Goal: Information Seeking & Learning: Learn about a topic

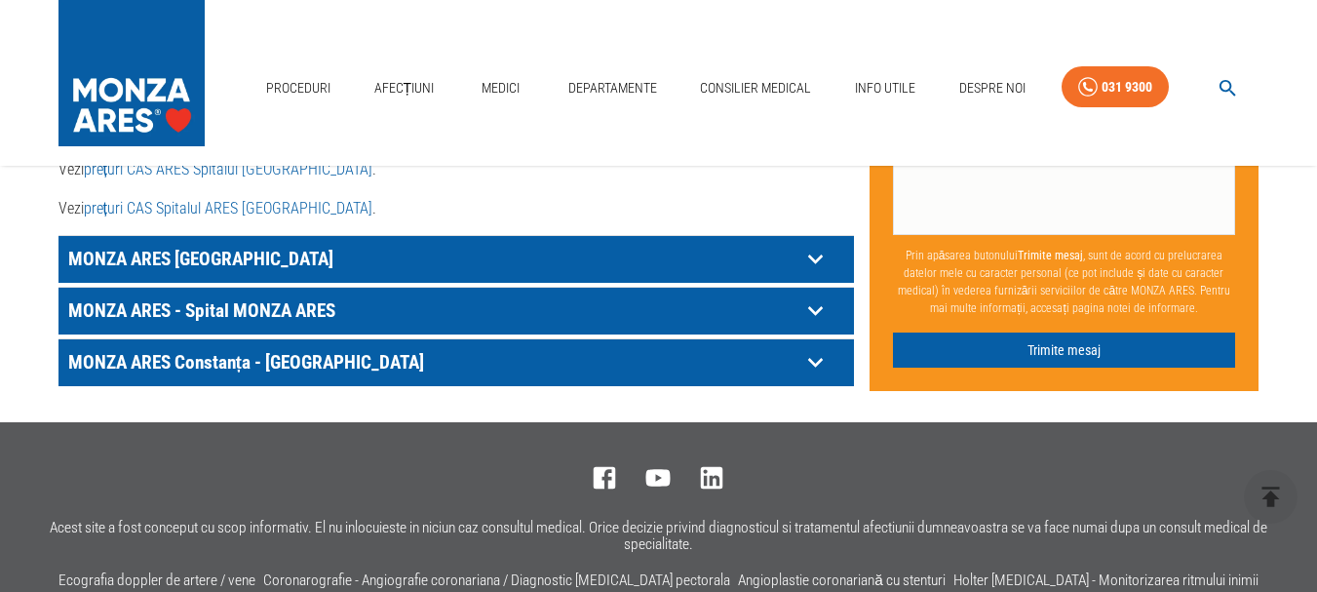
scroll to position [1301, 0]
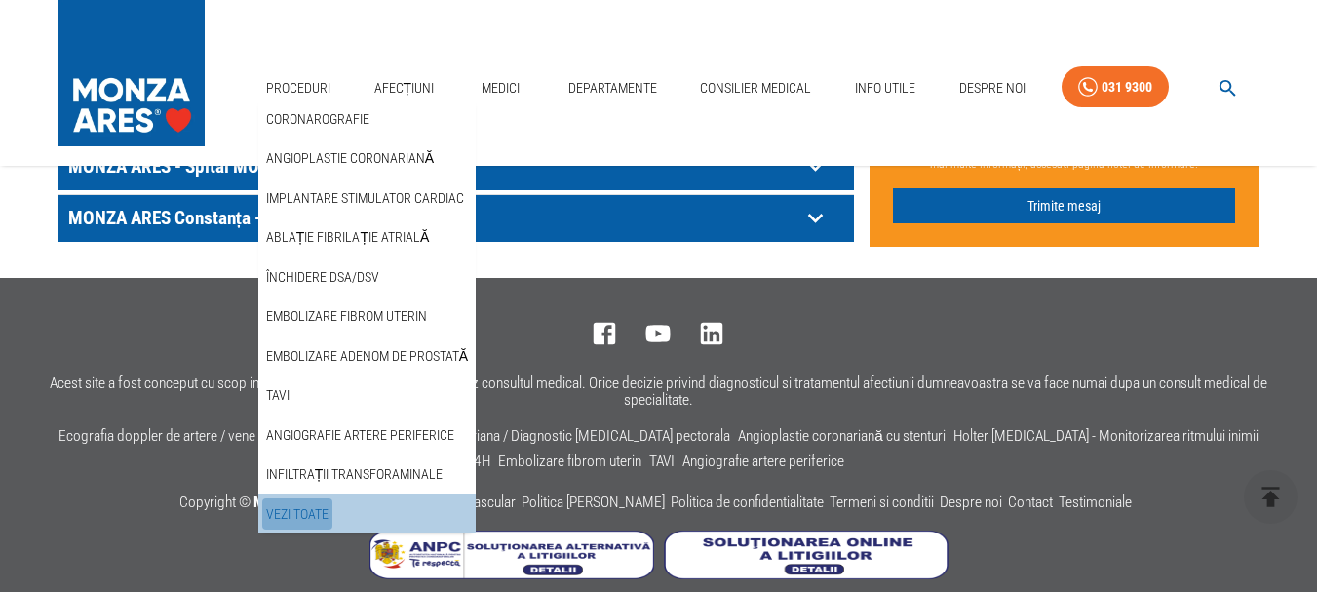
click at [311, 514] on link "Vezi Toate" at bounding box center [297, 514] width 70 height 32
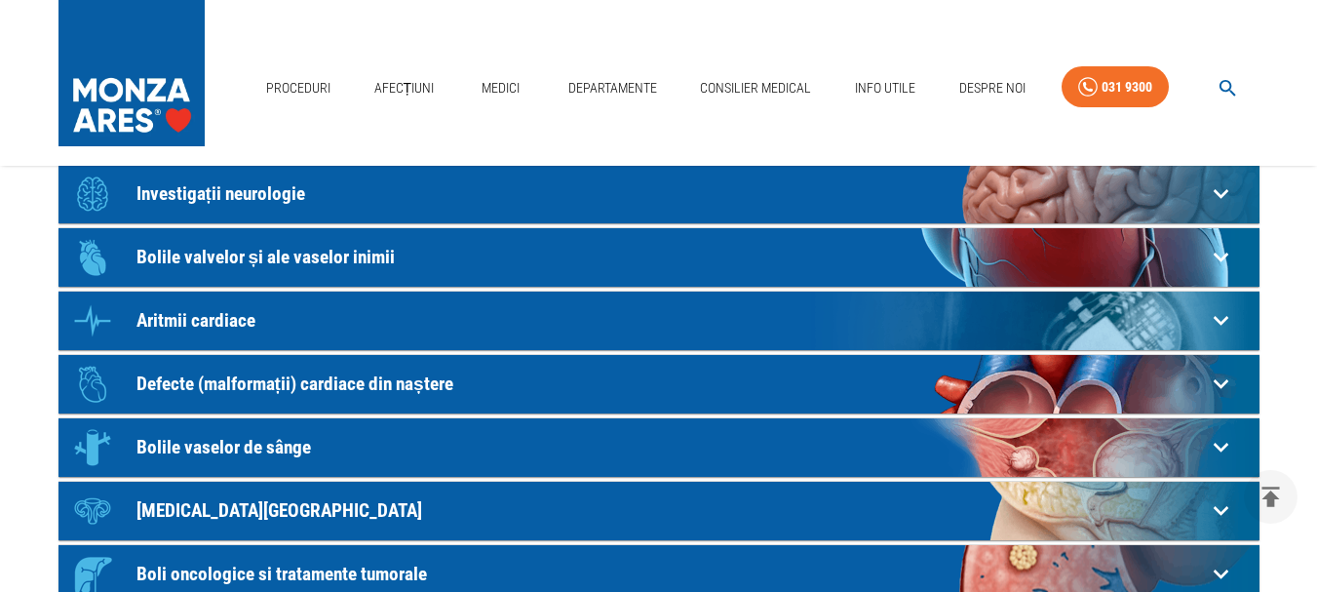
scroll to position [260, 0]
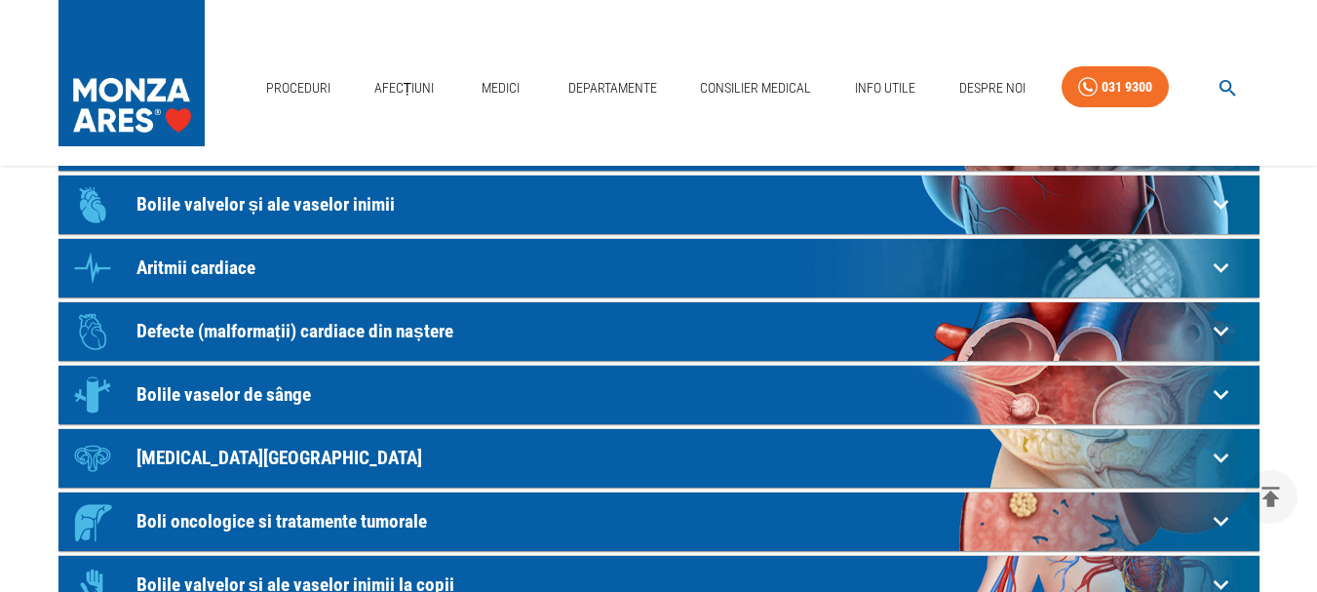
click at [1216, 265] on icon at bounding box center [1220, 268] width 15 height 10
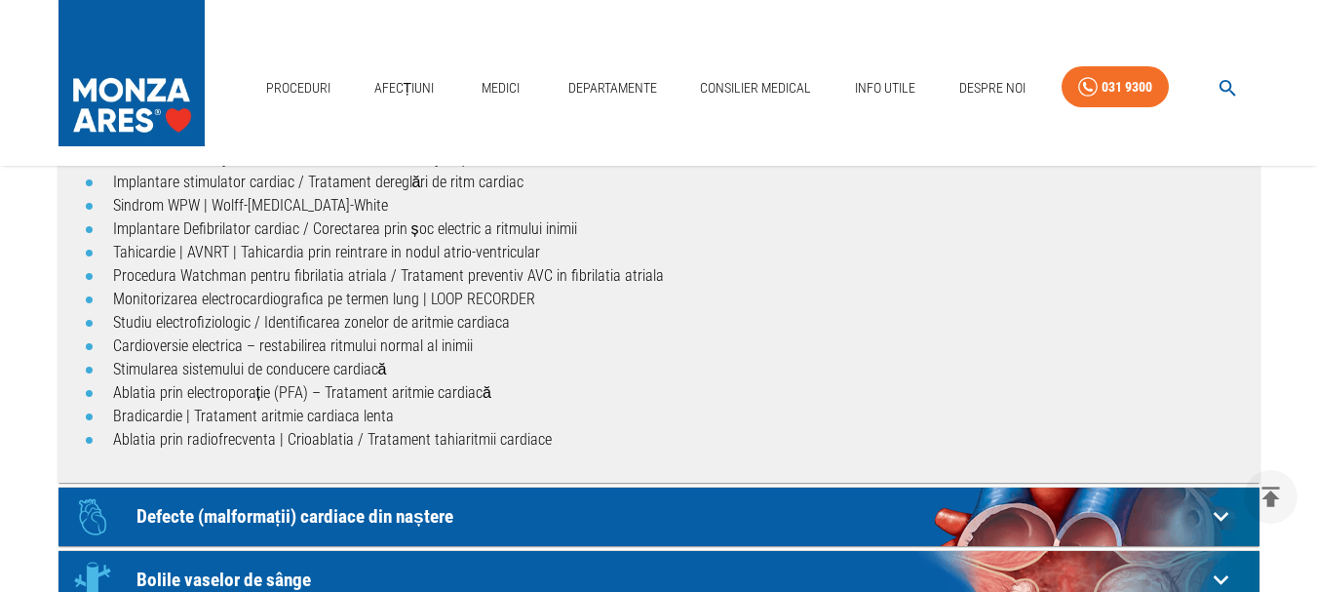
scroll to position [520, 0]
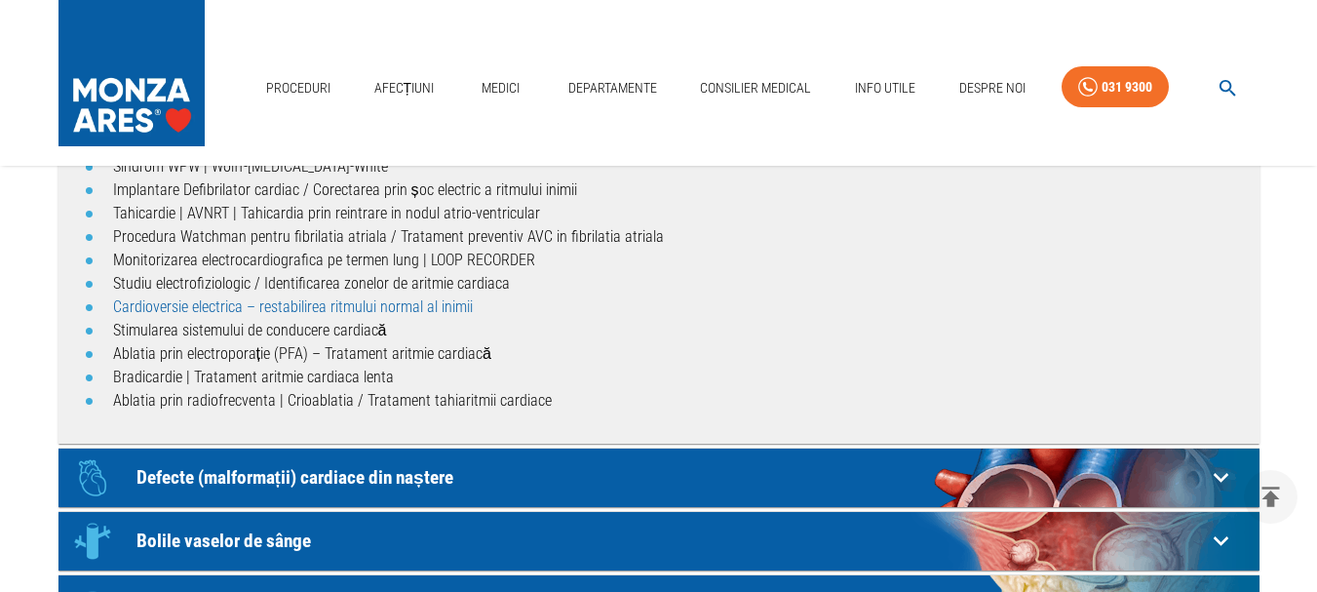
click at [390, 302] on link "Cardioversie electrica – restabilirea ritmului normal al inimii" at bounding box center [293, 306] width 360 height 19
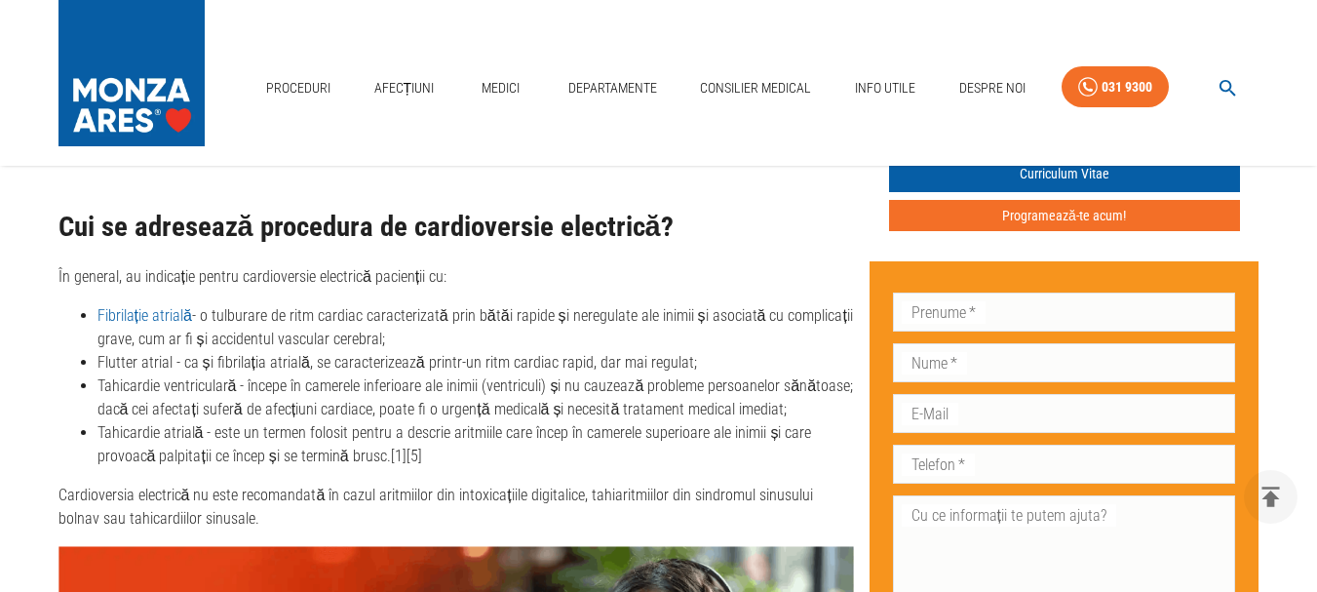
scroll to position [2028, 0]
